Goal: Navigation & Orientation: Find specific page/section

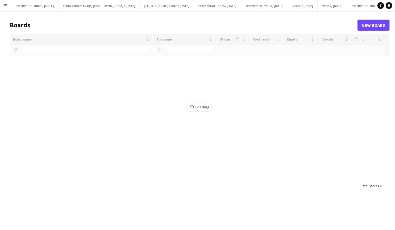
type input "*****"
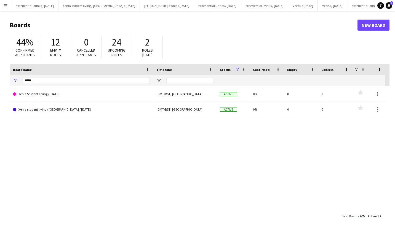
click at [8, 7] on button "Menu" at bounding box center [5, 5] width 11 height 11
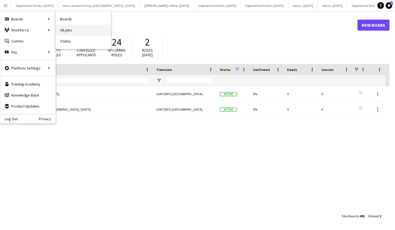
click at [83, 28] on link "All jobs" at bounding box center [83, 30] width 55 height 11
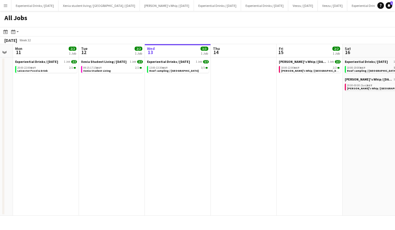
scroll to position [0, 119]
click at [107, 70] on span "Xenia Student Living" at bounding box center [98, 71] width 28 height 4
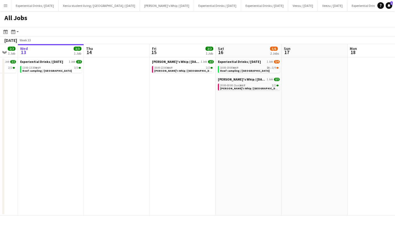
scroll to position [0, 180]
click at [215, 120] on app-date-cell "Shanky's Whip / Aug 25 1 Job 2/2 18:00-22:00 BST 2/2 Shanky's Whip / Sheffield" at bounding box center [183, 136] width 66 height 159
click at [238, 96] on app-date-cell "Experiential Drinks / August 25 1 Job 3/4 10:00-19:00 BST 5A • 3/4 Reef samplin…" at bounding box center [249, 136] width 66 height 159
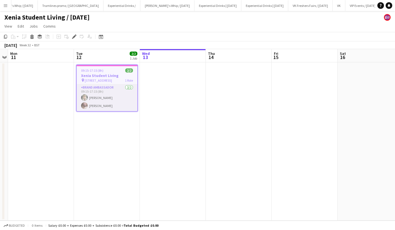
scroll to position [0, 466]
click at [102, 105] on app-card-role "Brand Ambassador [DATE] 09:15-17:15 (8h) [PERSON_NAME] [PERSON_NAME]" at bounding box center [107, 98] width 61 height 27
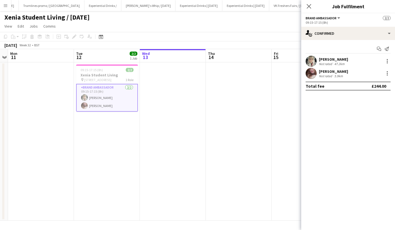
click at [151, 107] on app-date-cell at bounding box center [173, 141] width 66 height 159
